Goal: Navigation & Orientation: Find specific page/section

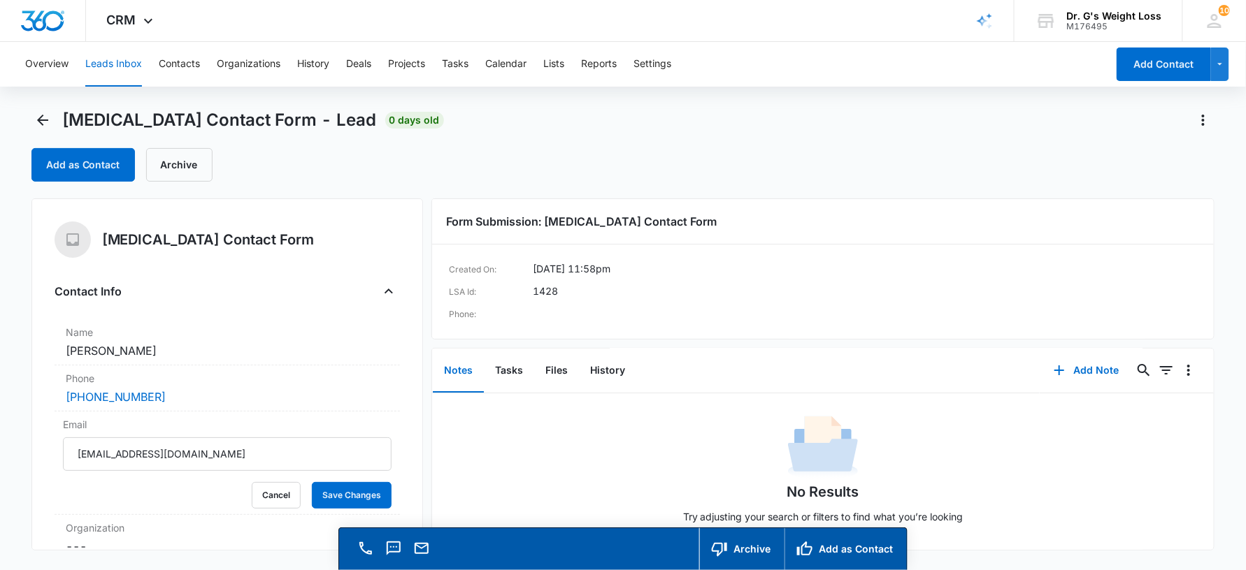
click at [157, 65] on div "Overview Leads Inbox Contacts Organizations History Deals Projects Tasks Calend…" at bounding box center [562, 64] width 1090 height 45
click at [59, 64] on button "Overview" at bounding box center [46, 64] width 43 height 45
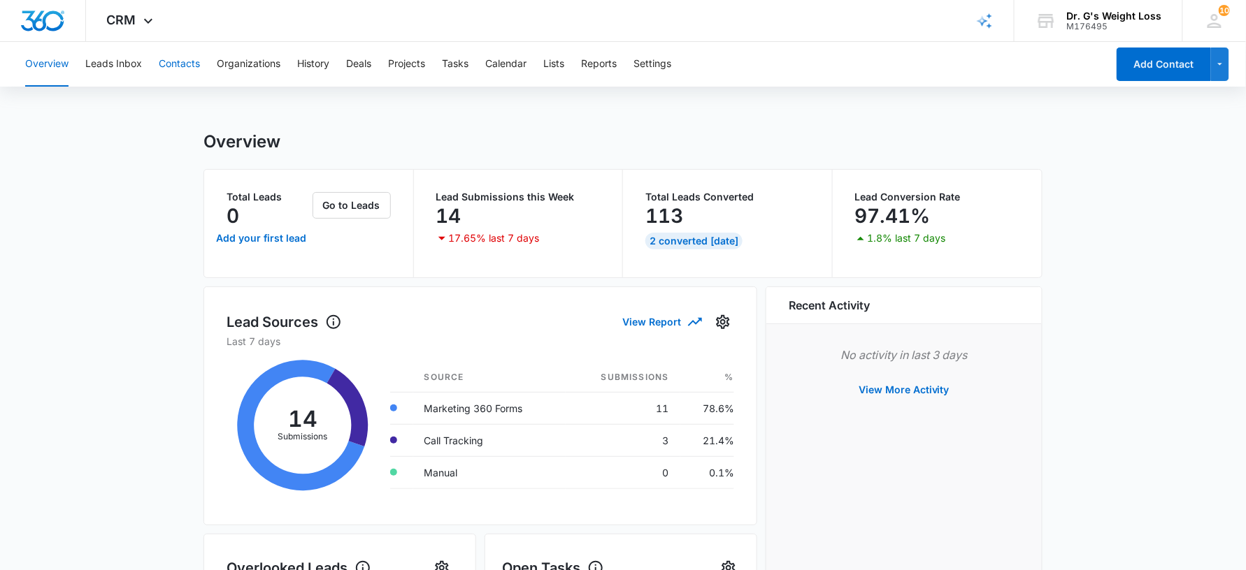
click at [179, 70] on button "Contacts" at bounding box center [179, 64] width 41 height 45
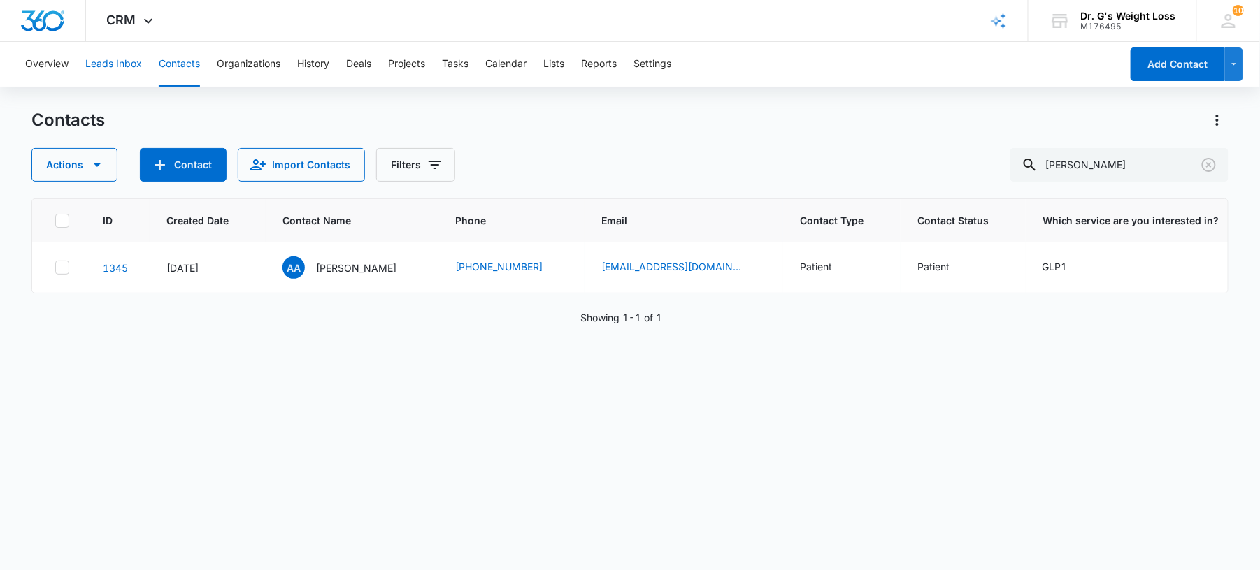
click at [115, 63] on button "Leads Inbox" at bounding box center [113, 64] width 57 height 45
